Goal: Use online tool/utility: Utilize a website feature to perform a specific function

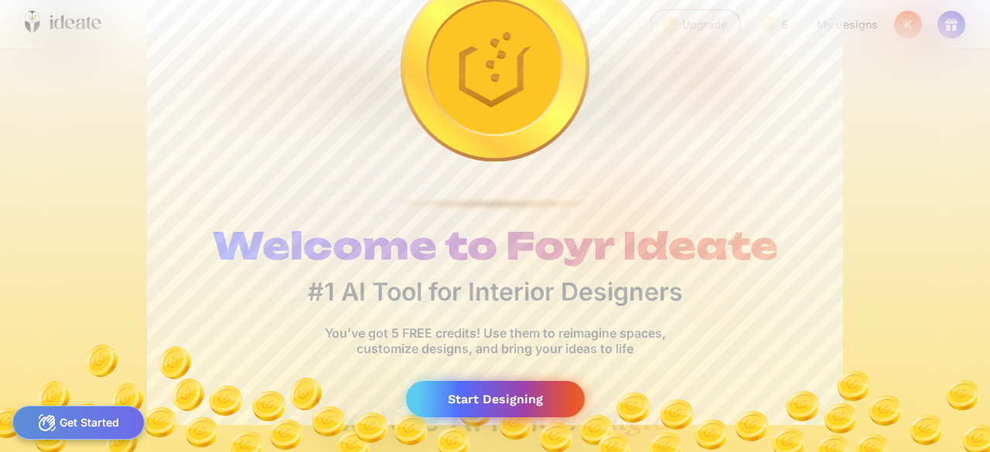
click at [464, 394] on div "Start Designing" at bounding box center [495, 399] width 179 height 36
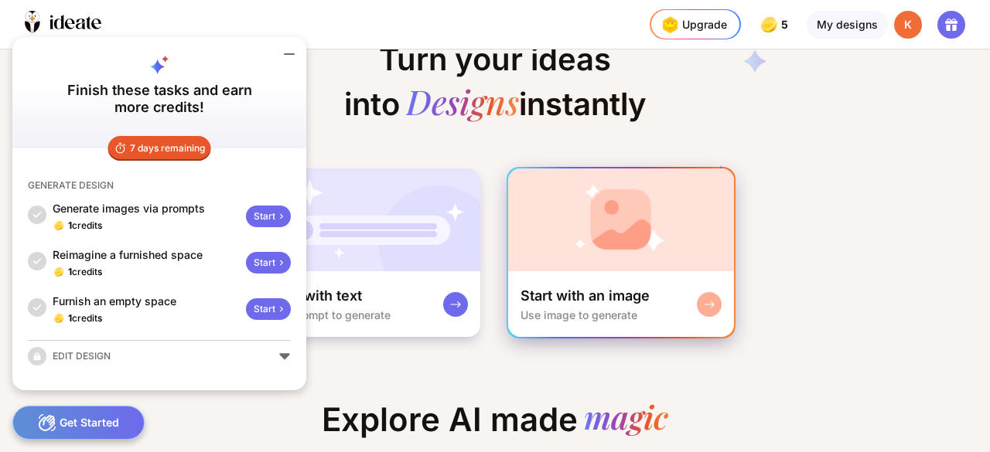
click at [707, 305] on rect at bounding box center [709, 305] width 12 height 12
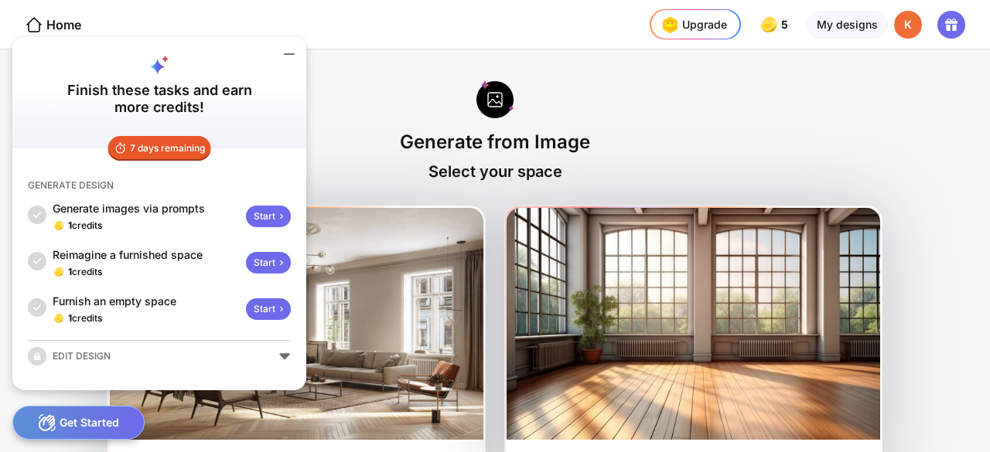
click at [288, 50] on icon at bounding box center [289, 54] width 19 height 19
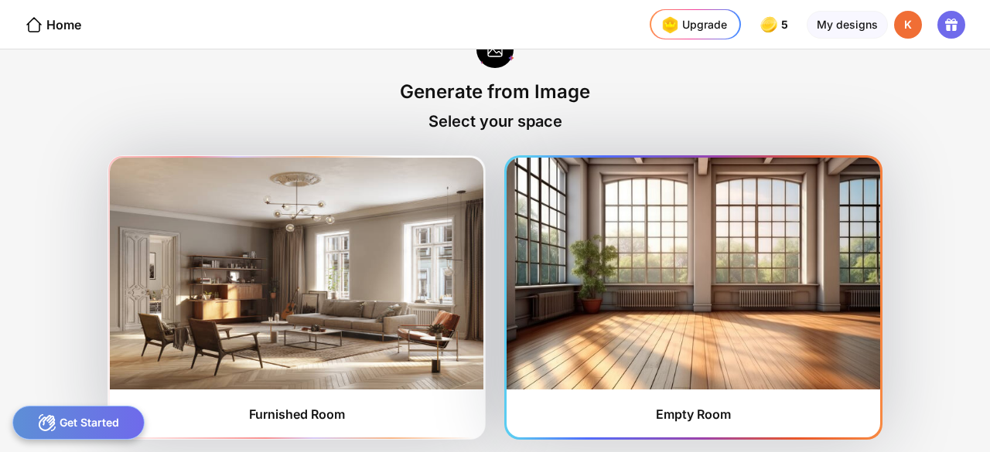
click at [677, 292] on img at bounding box center [694, 274] width 374 height 232
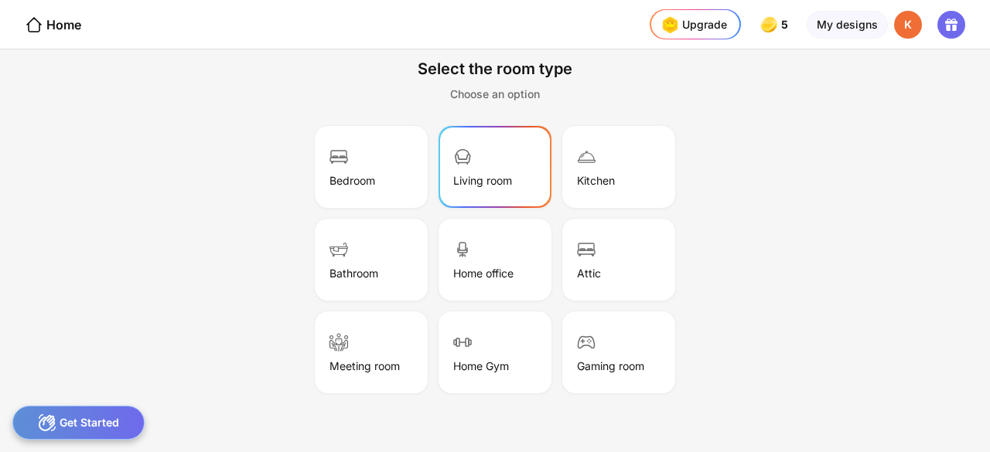
click at [528, 162] on div "Living room" at bounding box center [495, 166] width 108 height 77
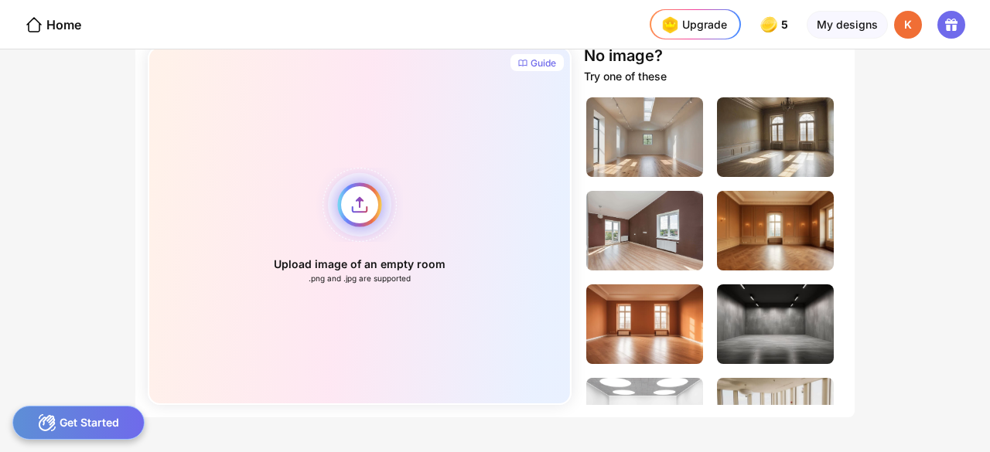
click at [363, 204] on div "Upload image of an empty room .png and .jpg are supported" at bounding box center [360, 225] width 424 height 359
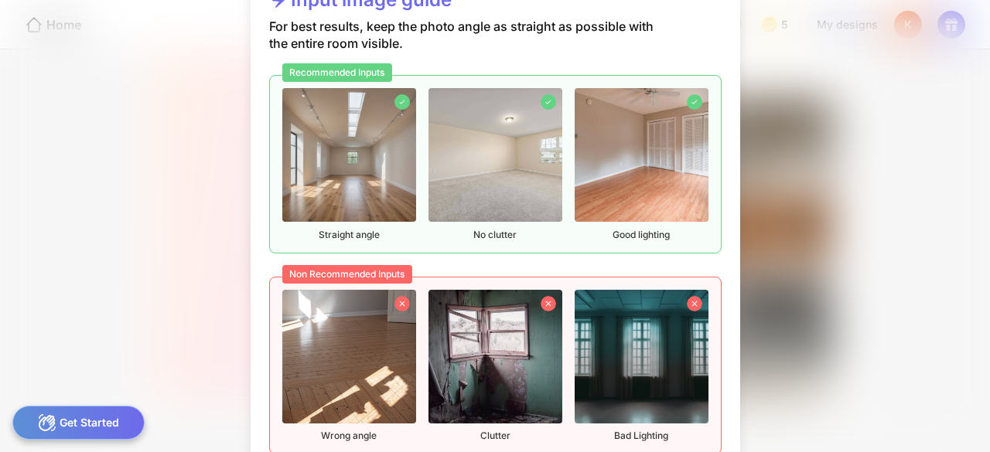
click at [371, 148] on img at bounding box center [349, 155] width 134 height 134
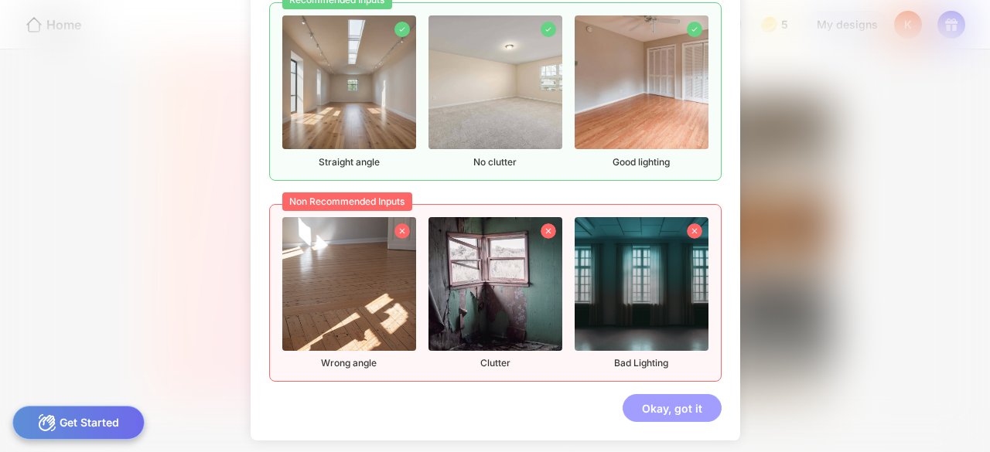
click at [660, 414] on div "Okay, got it" at bounding box center [672, 408] width 99 height 28
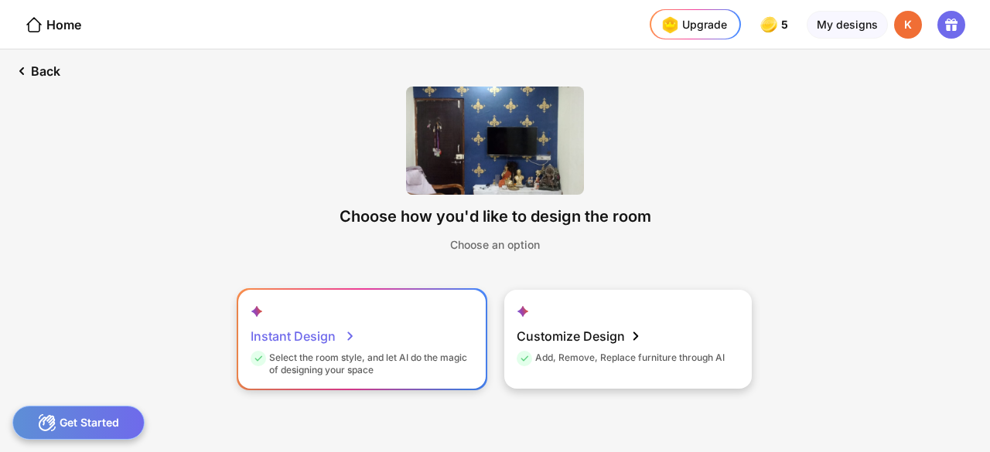
click at [416, 330] on div "Instant Design Select the room style, and let AI do the magic of designing your…" at bounding box center [361, 339] width 247 height 99
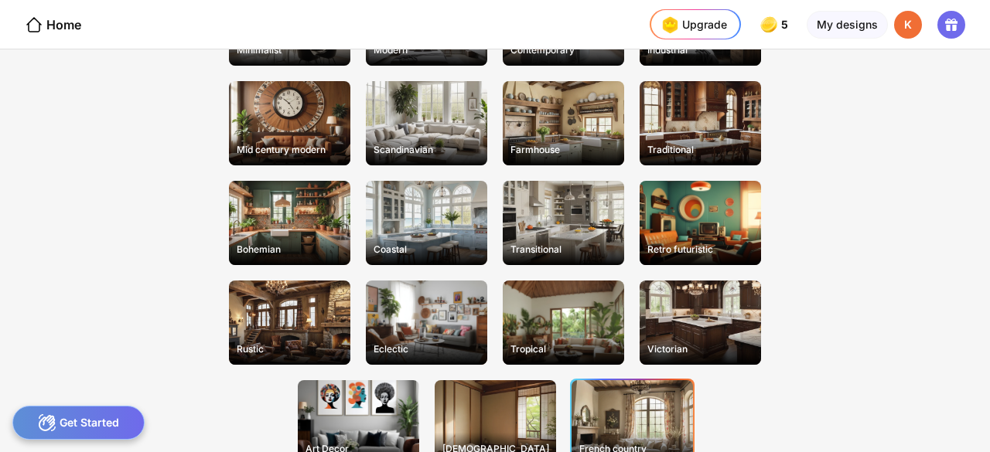
click at [609, 394] on div "French country" at bounding box center [632, 423] width 121 height 84
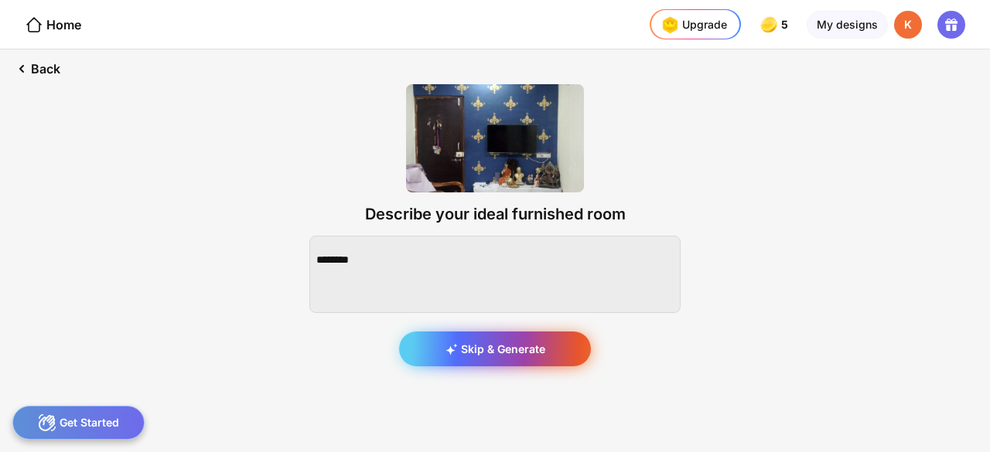
click at [497, 346] on div "Skip & Generate" at bounding box center [495, 349] width 192 height 35
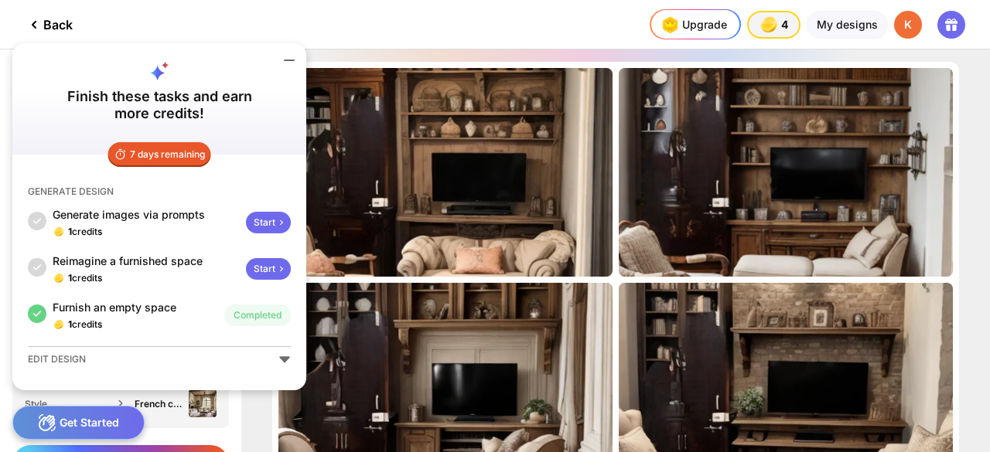
click at [289, 63] on icon at bounding box center [289, 60] width 19 height 19
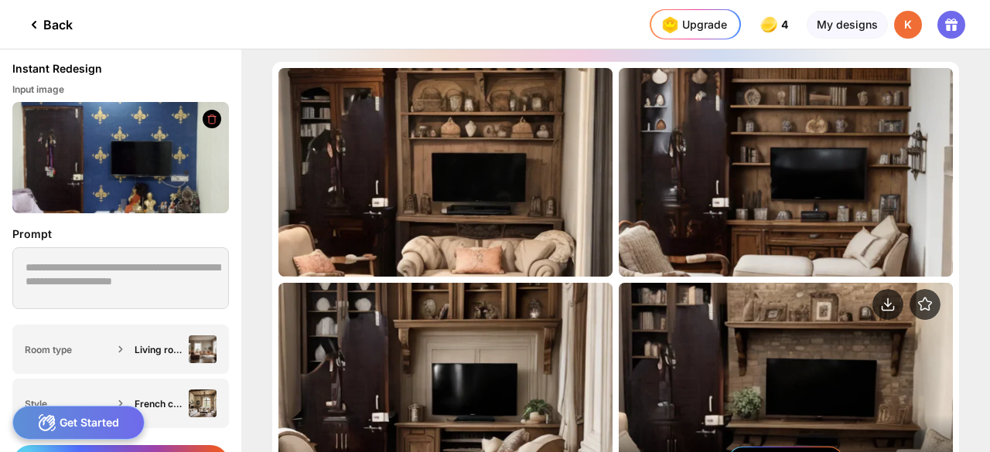
scroll to position [161, 0]
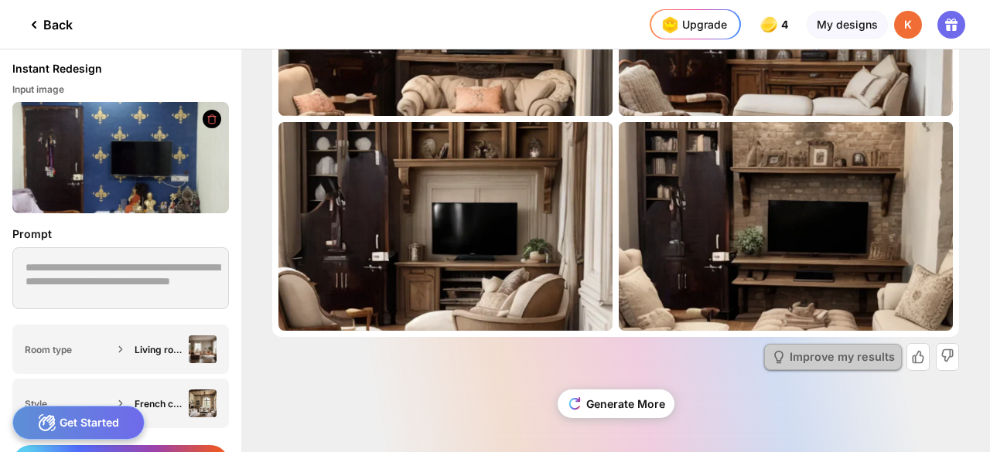
click at [847, 353] on div "Improve my results" at bounding box center [842, 357] width 105 height 11
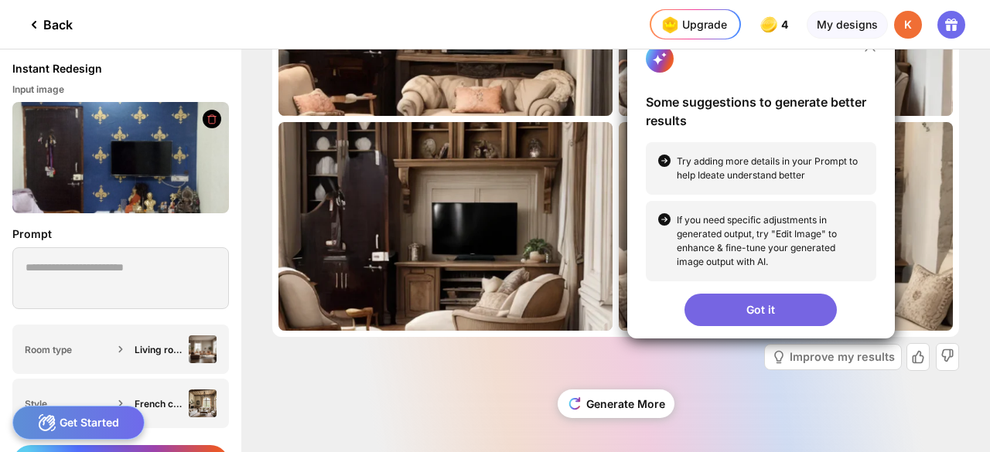
click at [797, 295] on div "Got it" at bounding box center [760, 310] width 152 height 32
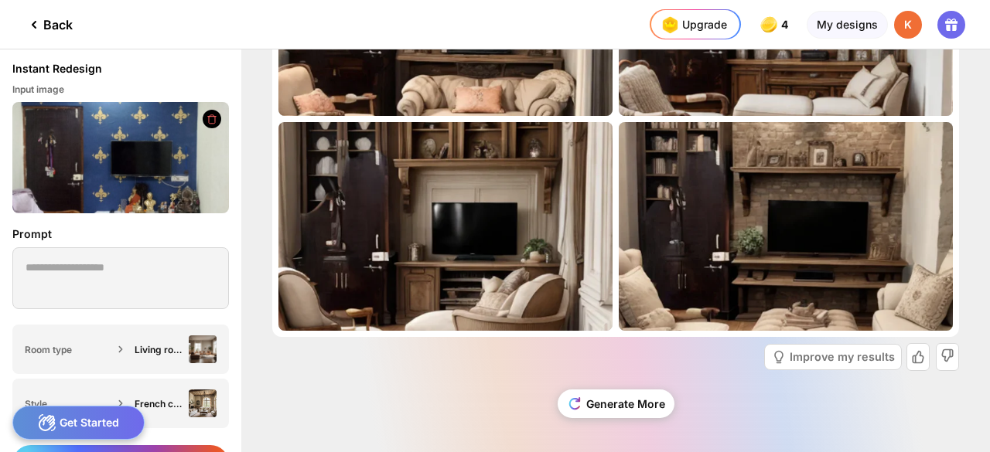
click at [33, 27] on icon at bounding box center [34, 24] width 19 height 19
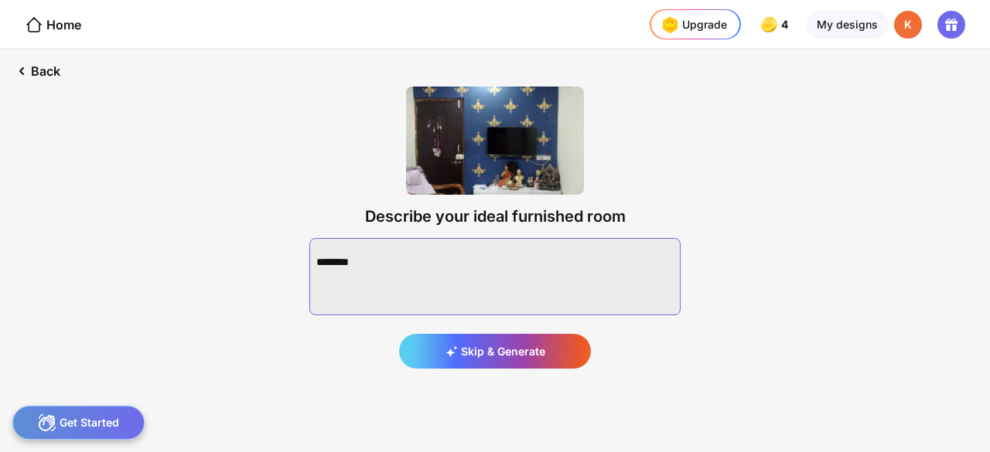
click at [544, 275] on textarea at bounding box center [494, 276] width 371 height 77
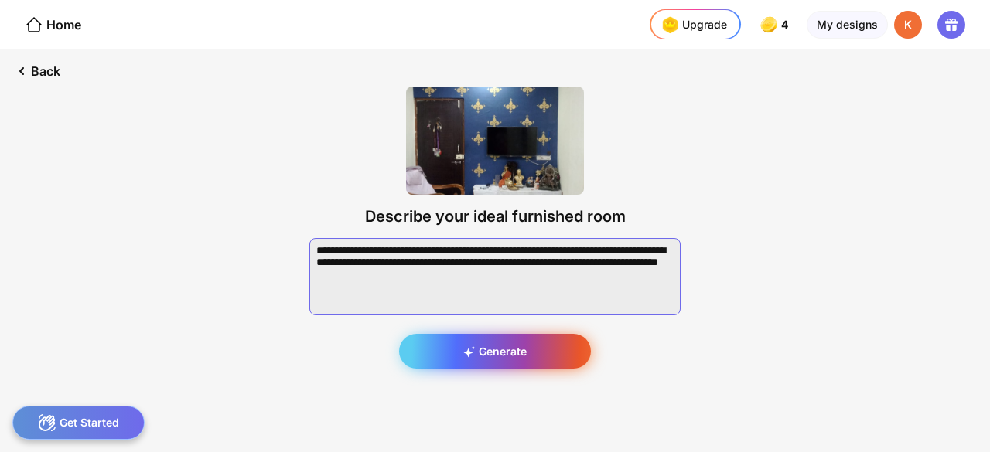
type textarea "**********"
click at [520, 350] on div "Generate" at bounding box center [495, 351] width 192 height 35
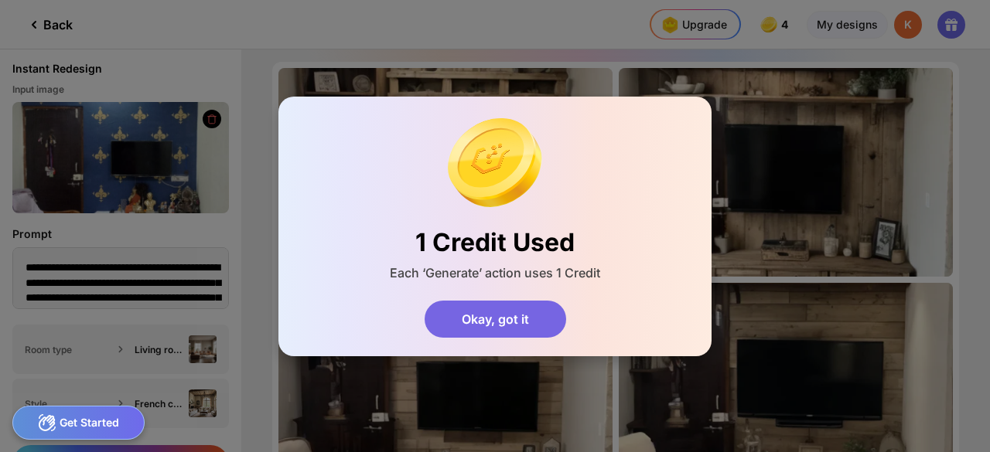
click at [517, 326] on div "Okay, got it" at bounding box center [496, 319] width 142 height 37
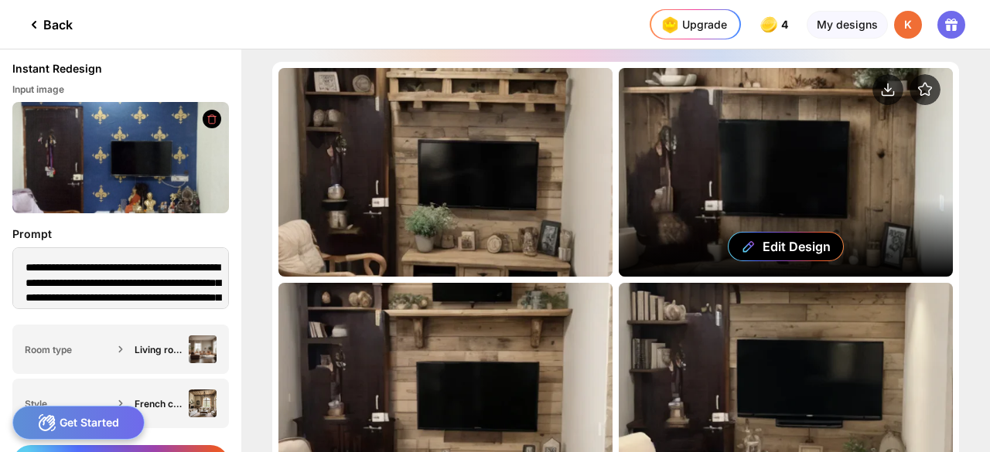
scroll to position [161, 0]
